Goal: Find specific page/section: Find specific page/section

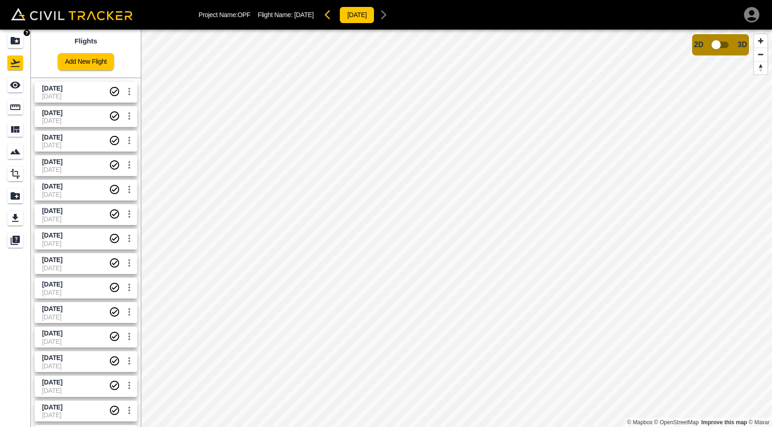
click at [10, 36] on icon "Projects" at bounding box center [15, 40] width 11 height 11
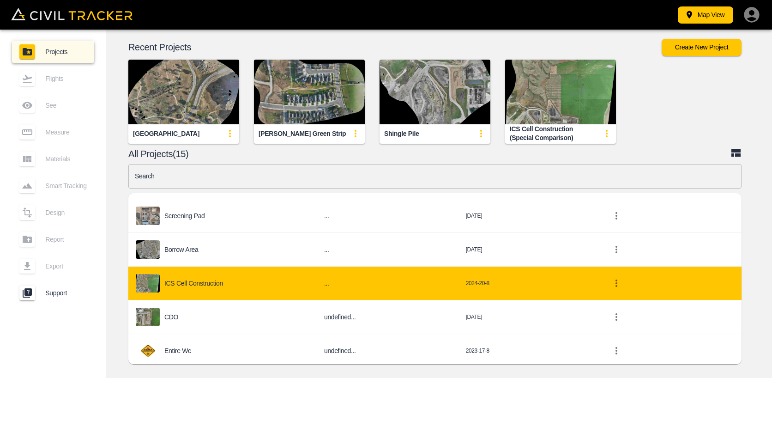
scroll to position [130, 0]
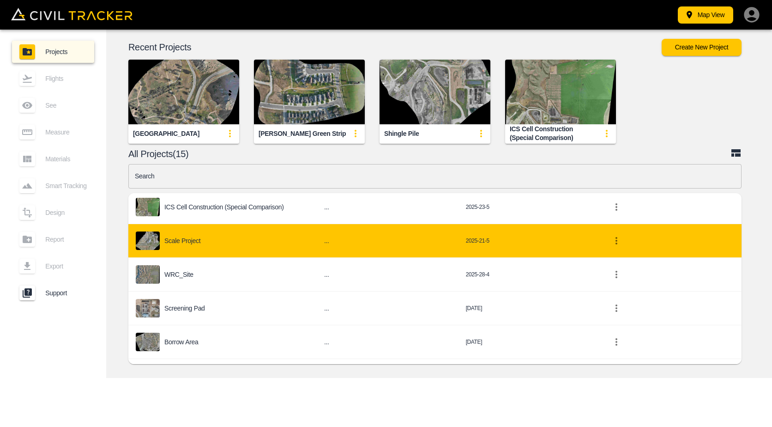
click at [200, 241] on p "Scale Project" at bounding box center [182, 240] width 36 height 7
